Goal: Transaction & Acquisition: Purchase product/service

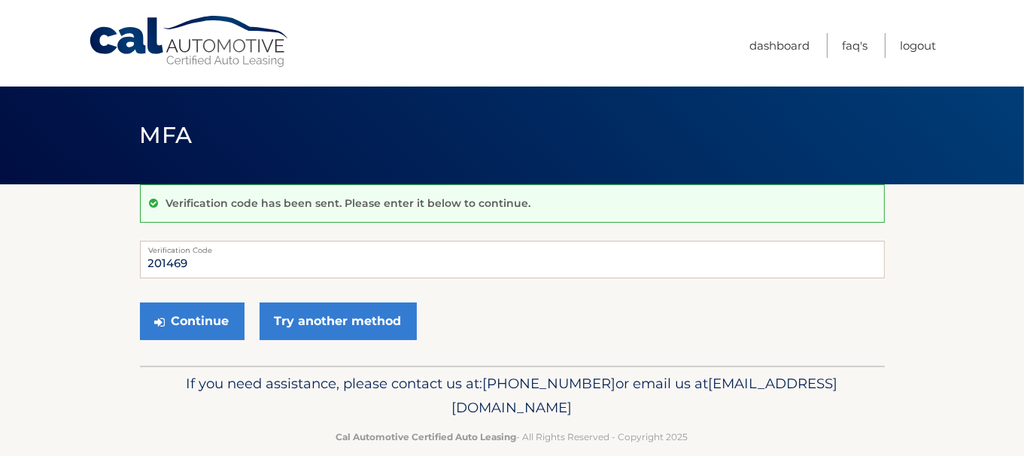
type input "201469"
click at [202, 313] on button "Continue" at bounding box center [192, 321] width 105 height 38
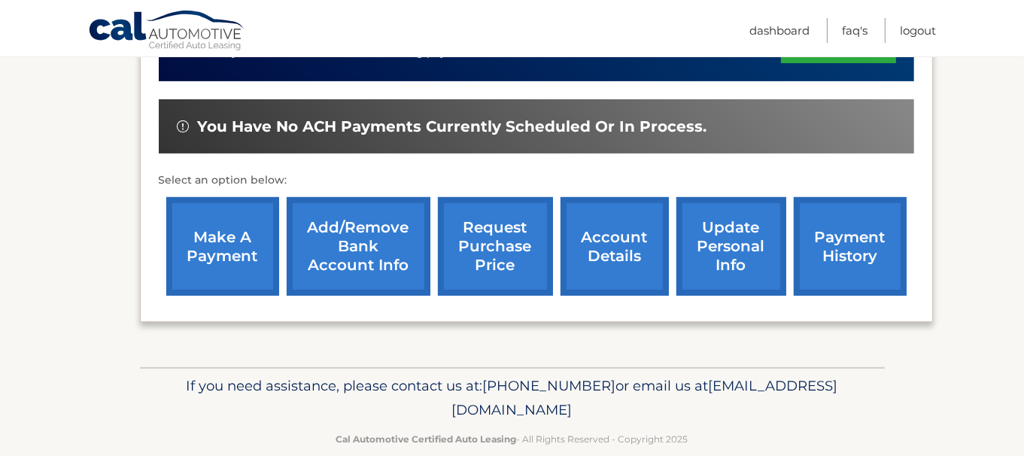
scroll to position [452, 0]
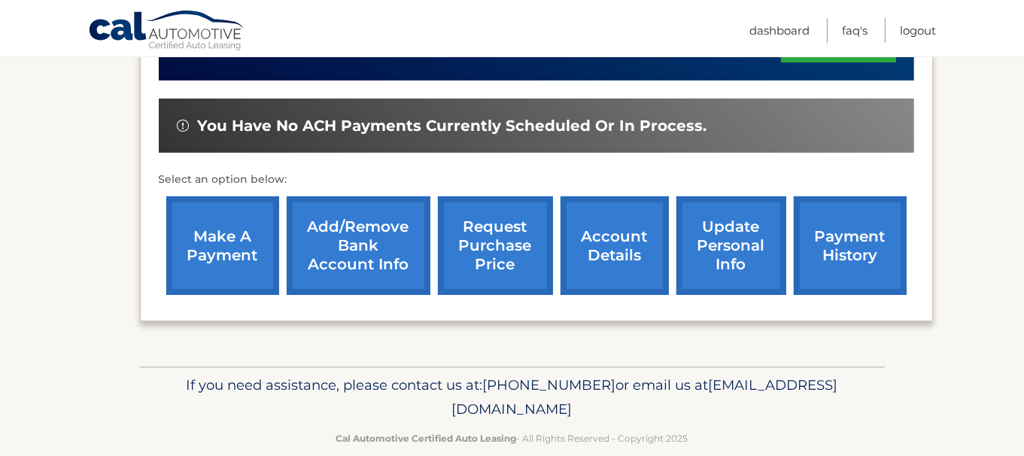
click at [225, 237] on link "make a payment" at bounding box center [222, 245] width 113 height 99
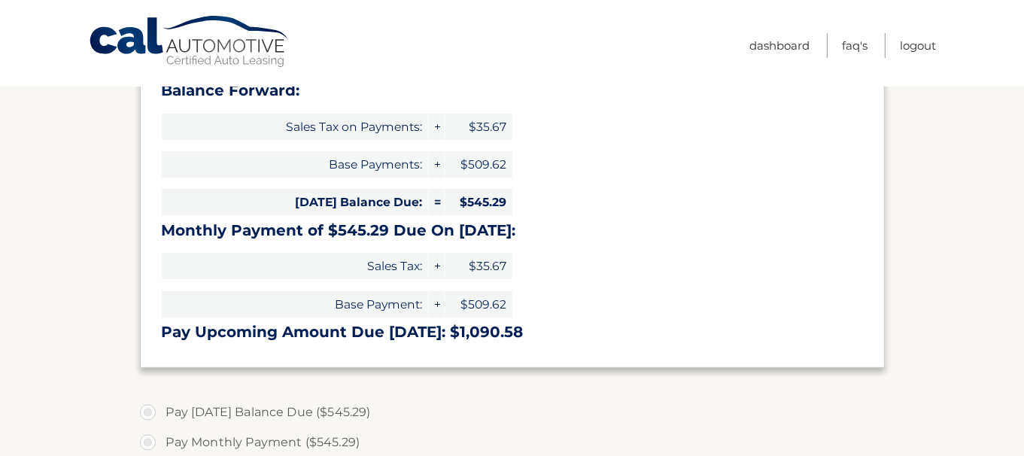
select select "YTI2Y2ZmYTQtNjVhYi00MjZhLWIyYjUtNmYxMWNhYTIxZjYz"
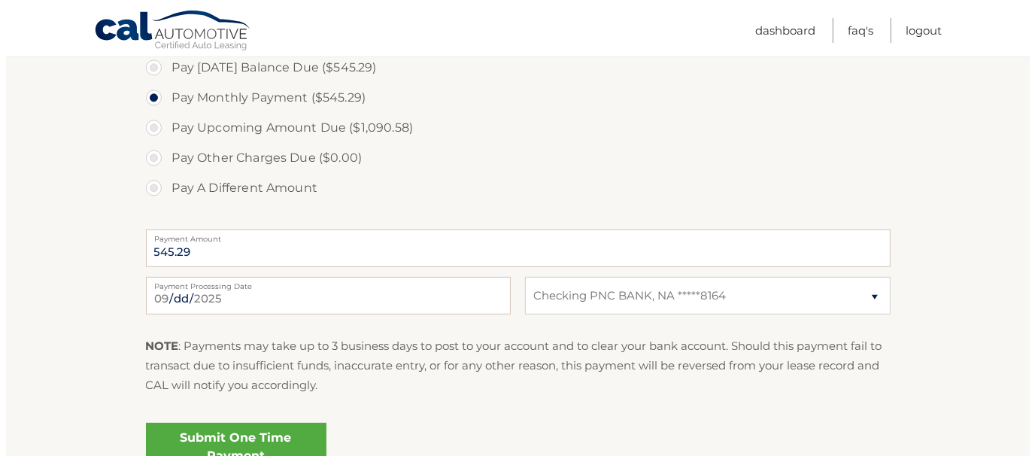
scroll to position [602, 0]
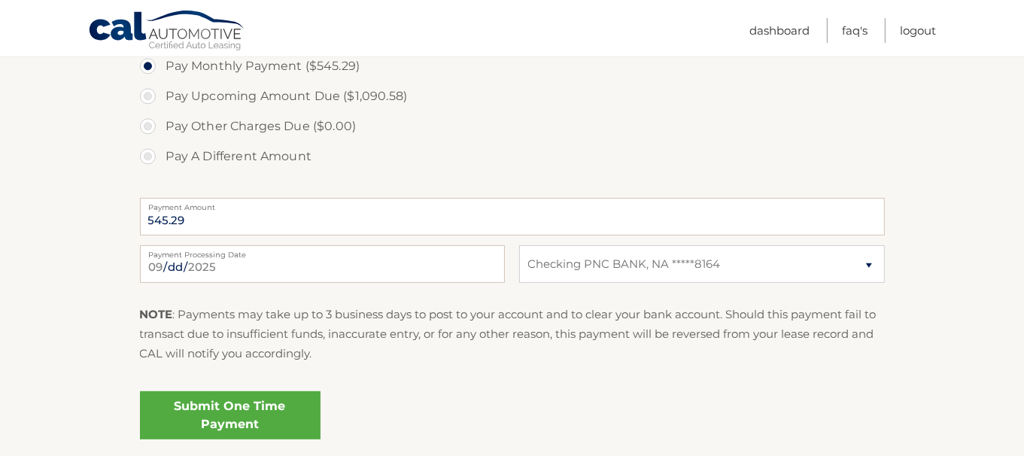
click at [205, 415] on link "Submit One Time Payment" at bounding box center [230, 415] width 181 height 48
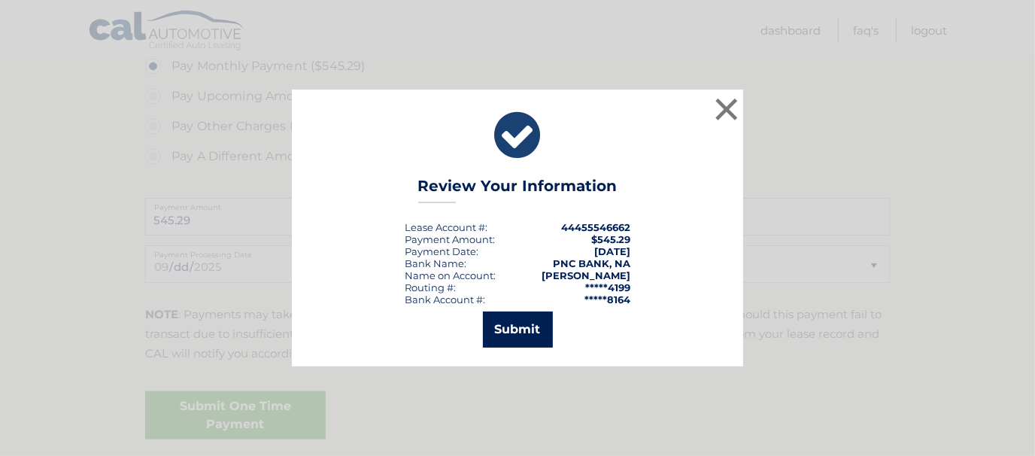
click at [541, 335] on button "Submit" at bounding box center [518, 329] width 70 height 36
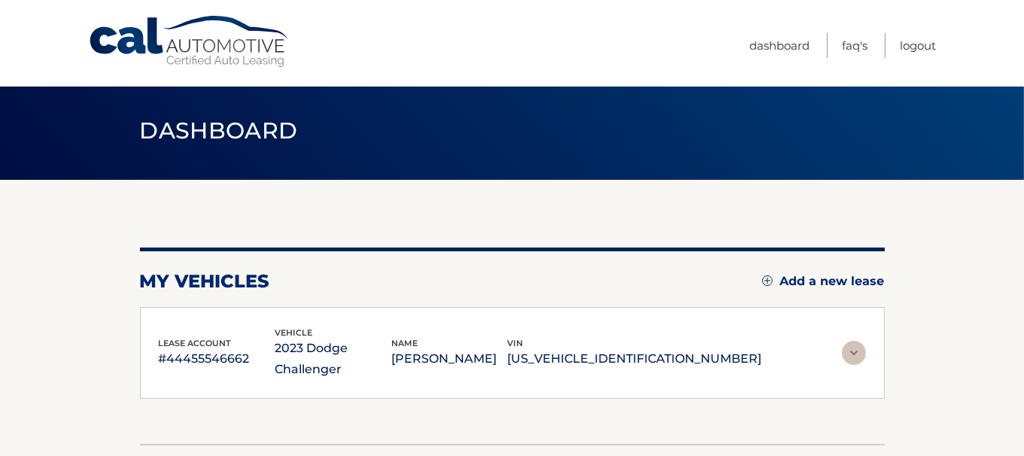
scroll to position [75, 0]
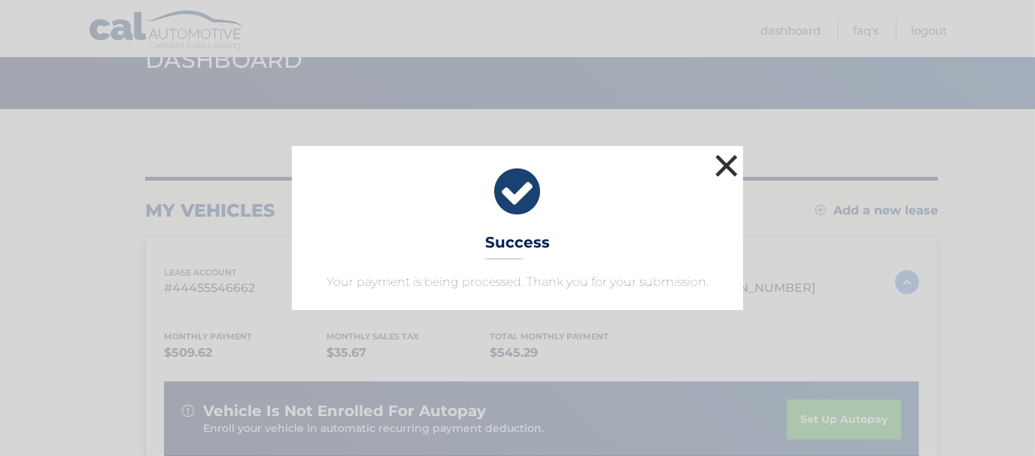
click at [721, 166] on button "×" at bounding box center [727, 165] width 30 height 30
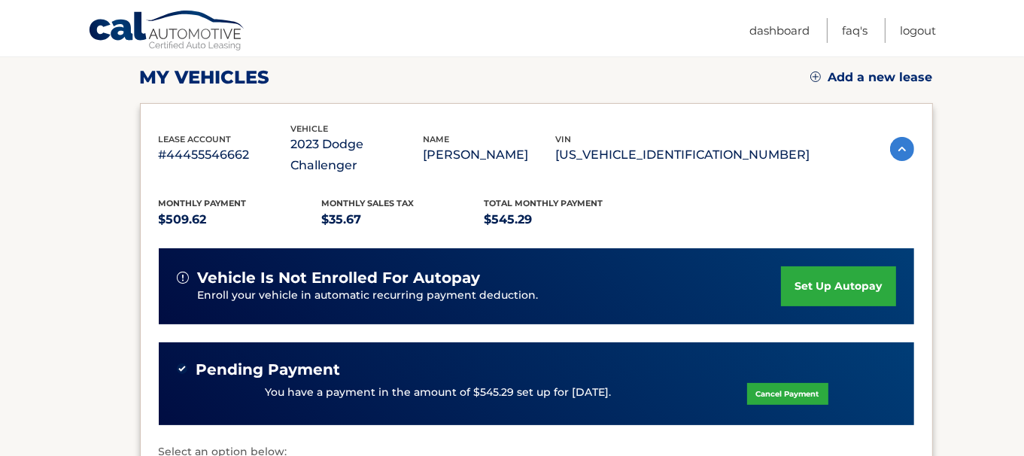
scroll to position [300, 0]
